Goal: Check status: Check status

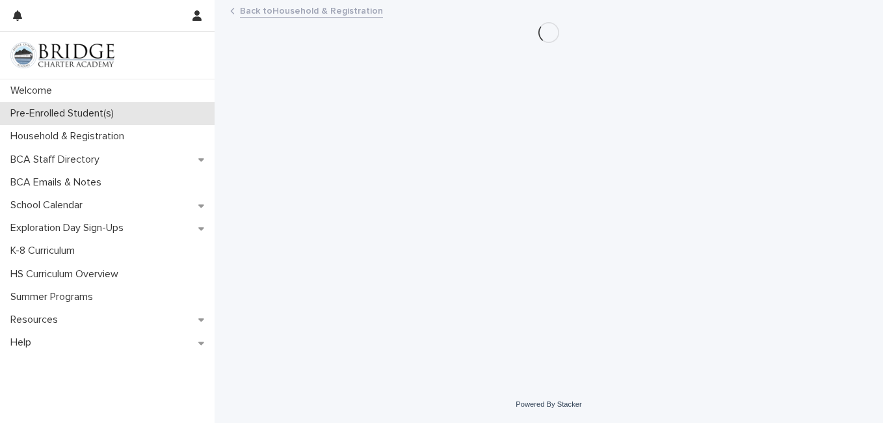
click at [98, 114] on p "Pre-Enrolled Student(s)" at bounding box center [64, 113] width 119 height 12
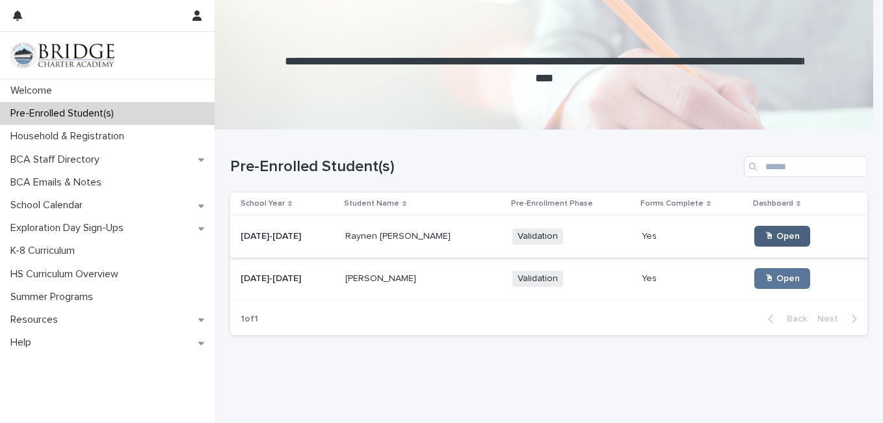
click at [766, 235] on span "🖱 Open" at bounding box center [782, 236] width 35 height 9
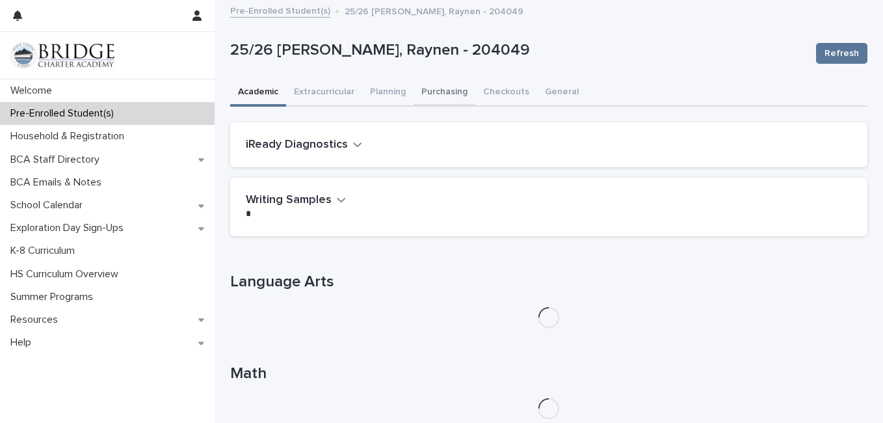
click at [438, 94] on button "Purchasing" at bounding box center [445, 92] width 62 height 27
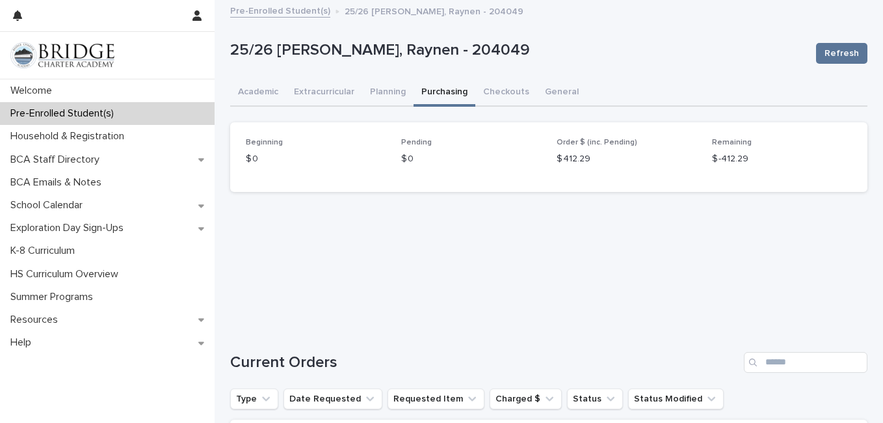
click at [93, 111] on p "Pre-Enrolled Student(s)" at bounding box center [64, 113] width 119 height 12
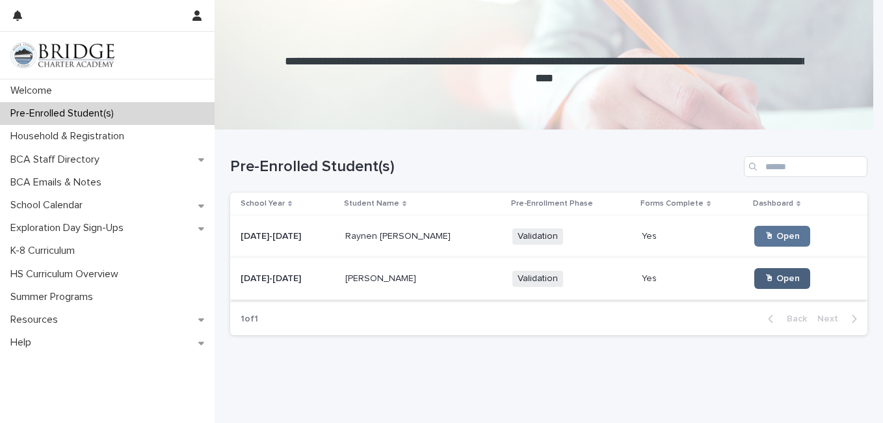
click at [766, 277] on span "🖱 Open" at bounding box center [782, 278] width 35 height 9
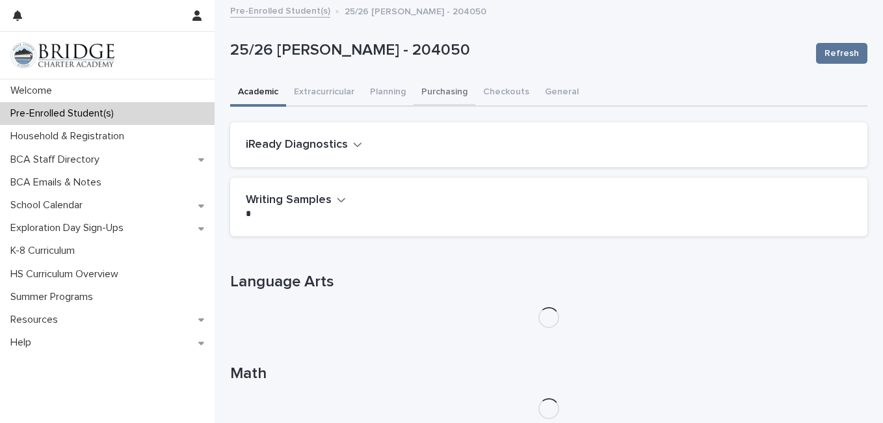
click at [453, 94] on button "Purchasing" at bounding box center [445, 92] width 62 height 27
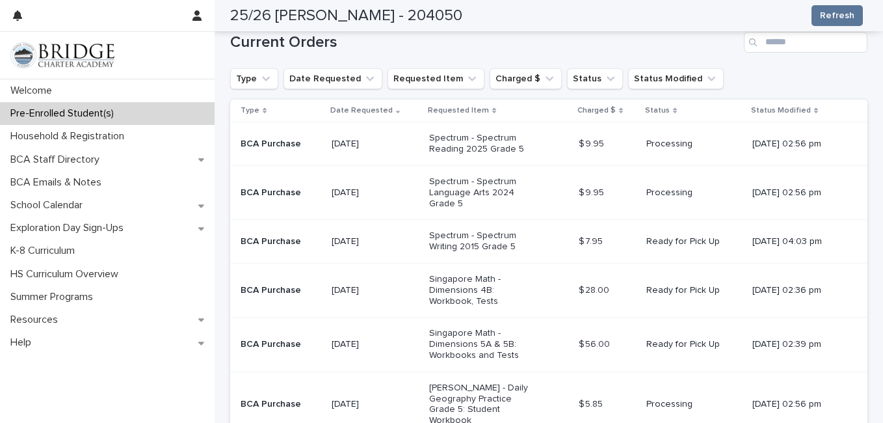
scroll to position [258, 0]
